Goal: Navigation & Orientation: Find specific page/section

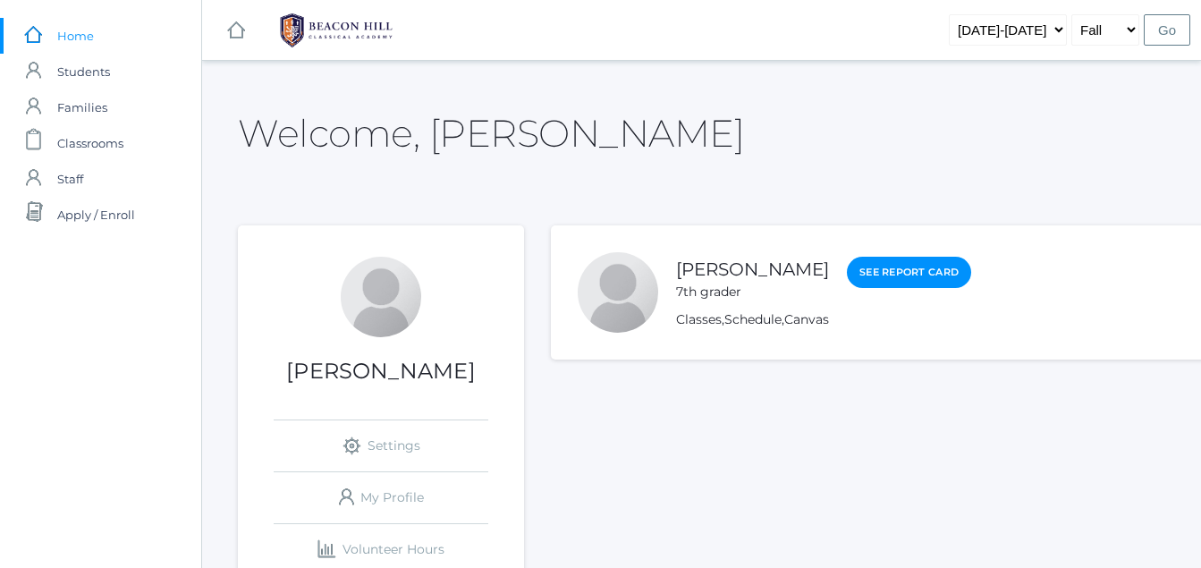
click at [62, 37] on span "Home" at bounding box center [75, 36] width 37 height 36
click at [232, 26] on rect at bounding box center [235, 30] width 21 height 21
click at [232, 24] on rect at bounding box center [235, 30] width 21 height 21
click at [82, 136] on span "Classrooms" at bounding box center [90, 143] width 66 height 36
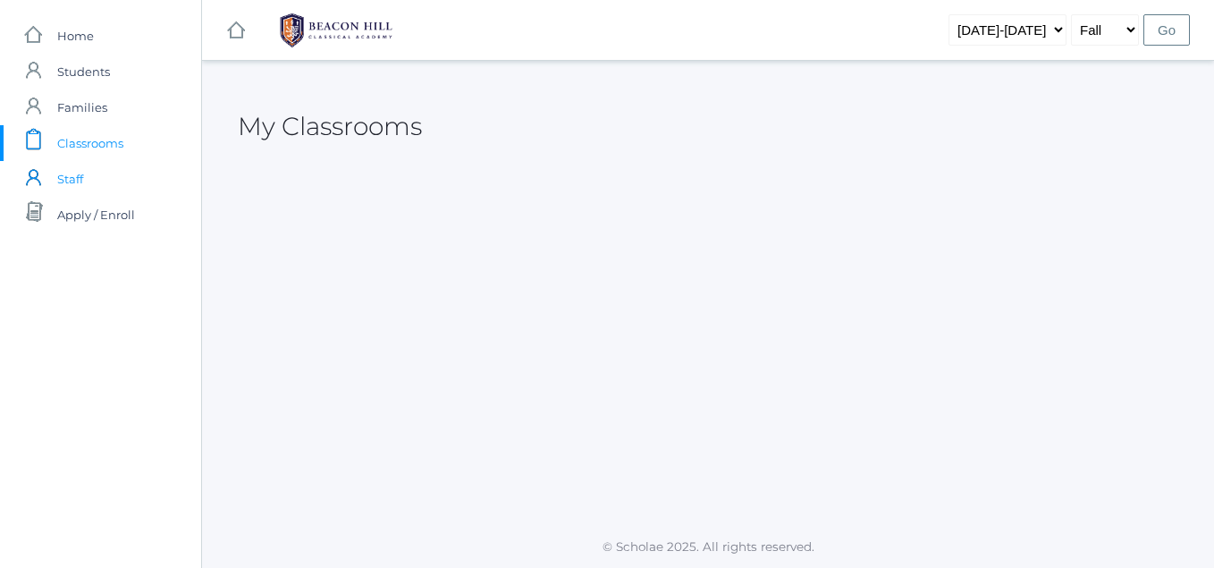
click at [77, 183] on span "Staff" at bounding box center [70, 179] width 26 height 36
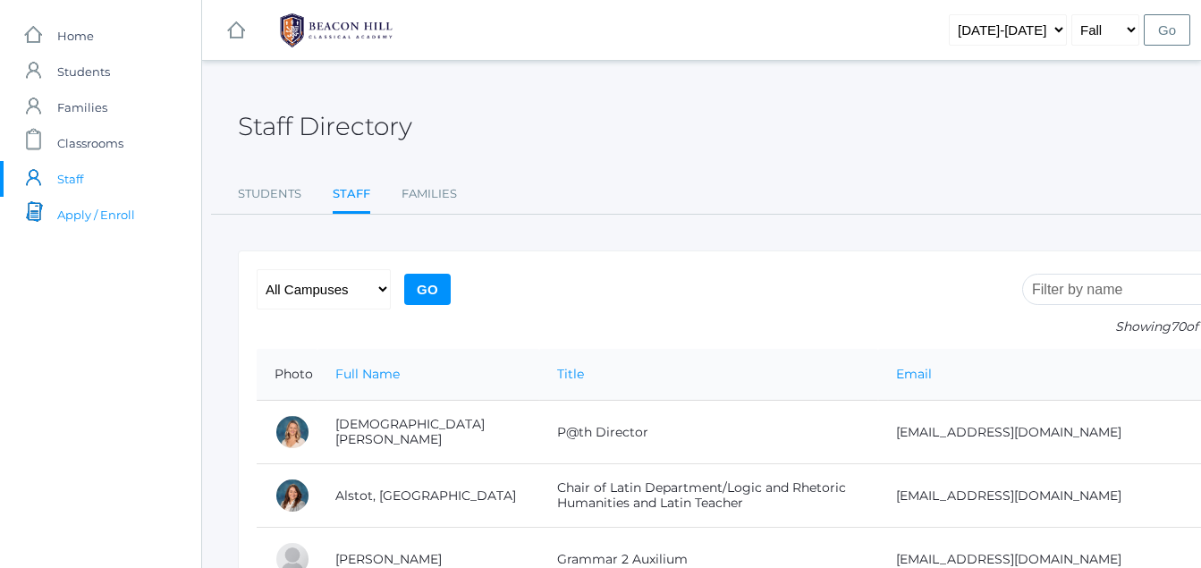
click at [70, 217] on span "Apply / Enroll" at bounding box center [96, 215] width 78 height 36
